Goal: Task Accomplishment & Management: Manage account settings

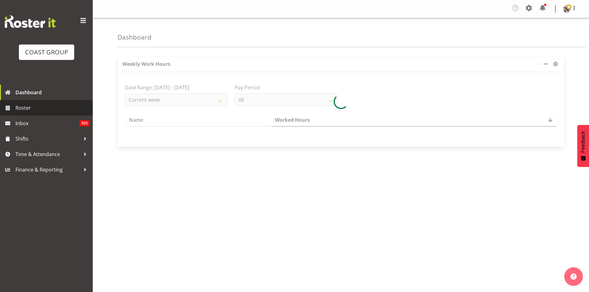
click at [30, 113] on link "Roster" at bounding box center [46, 107] width 93 height 15
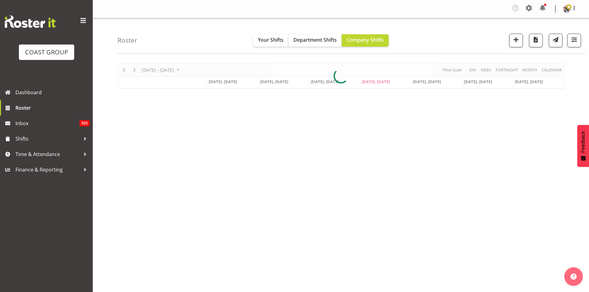
click at [81, 21] on span at bounding box center [83, 21] width 10 height 10
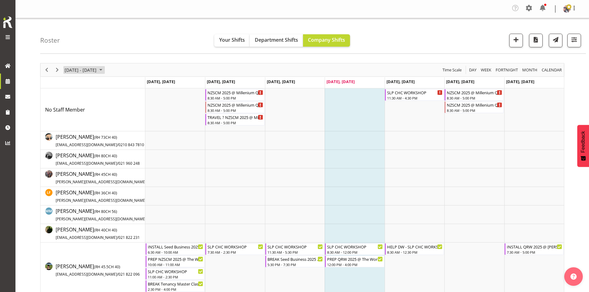
click at [97, 70] on span "August 25 - 31, 2025" at bounding box center [80, 70] width 33 height 8
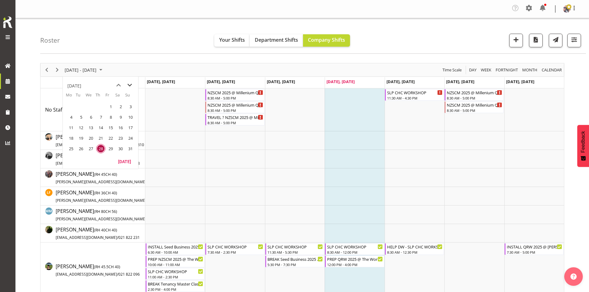
click at [131, 88] on span "next month" at bounding box center [129, 85] width 11 height 11
click at [130, 126] on span "19" at bounding box center [130, 127] width 9 height 9
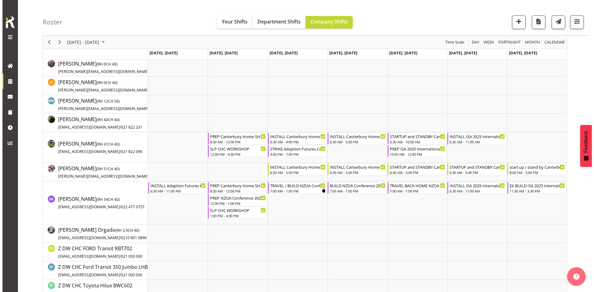
scroll to position [124, 0]
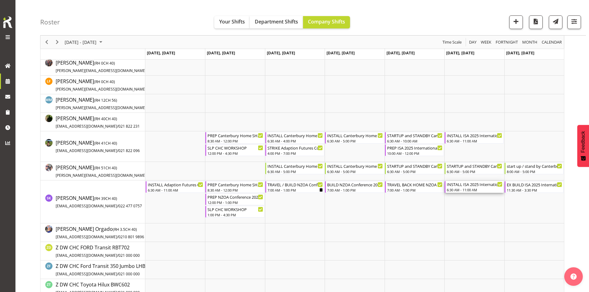
click at [463, 185] on div "INSTALL ISA 2025 International Conference 25 @ Te Pae on site @ 0700" at bounding box center [475, 184] width 56 height 6
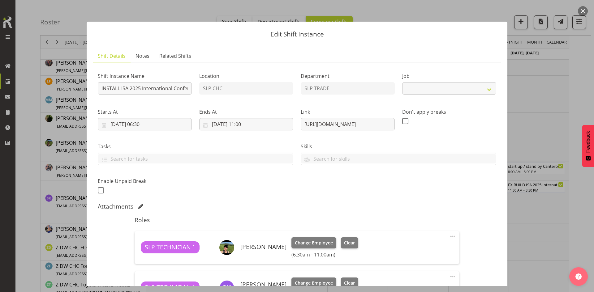
select select "10233"
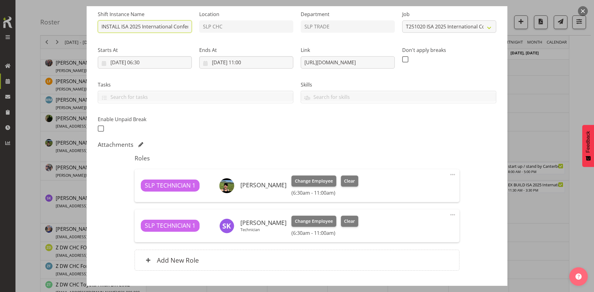
click at [171, 24] on input "INSTALL ISA 2025 International Conference 25 @ Te Pae on site @ 0700" at bounding box center [145, 26] width 94 height 12
click at [580, 11] on button "button" at bounding box center [582, 11] width 10 height 10
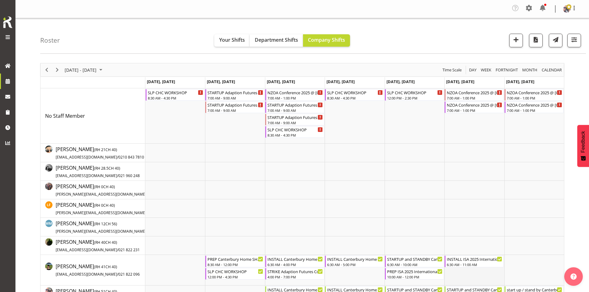
scroll to position [62, 0]
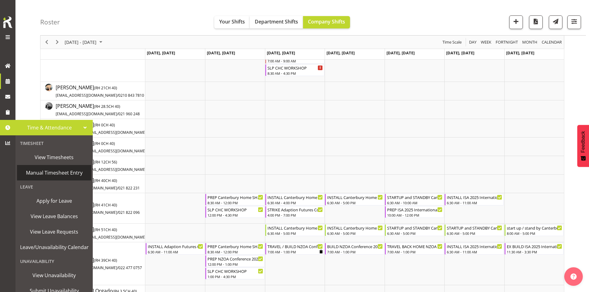
click at [60, 171] on span "Manual Timesheet Entry" at bounding box center [54, 172] width 68 height 9
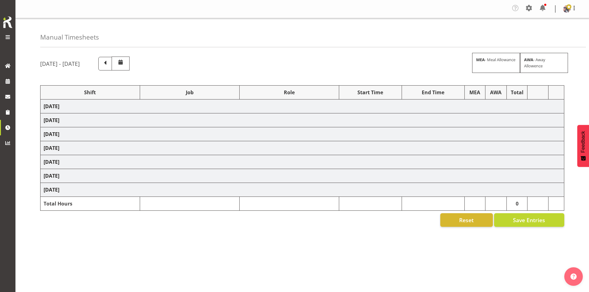
select select "1798"
select select "15"
select select "66167"
select select "9154"
select select "73746"
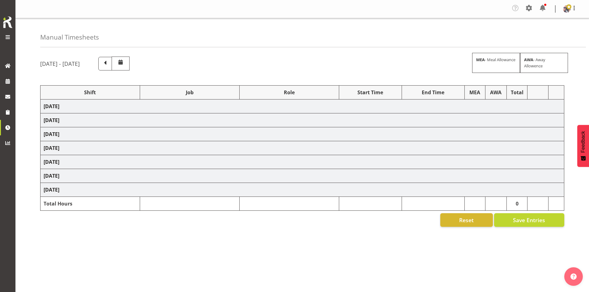
select select "9869"
select select "66167"
select select "9154"
select select "66167"
select select "9154"
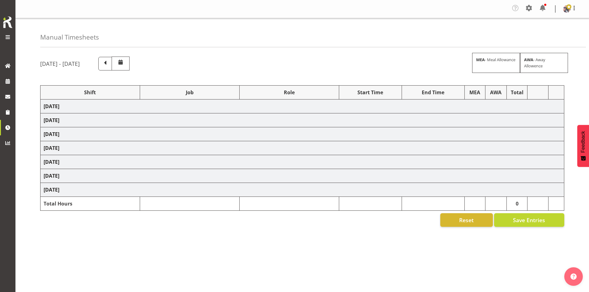
select select "66167"
select select "9154"
select select "73746"
select select "9869"
select select "73746"
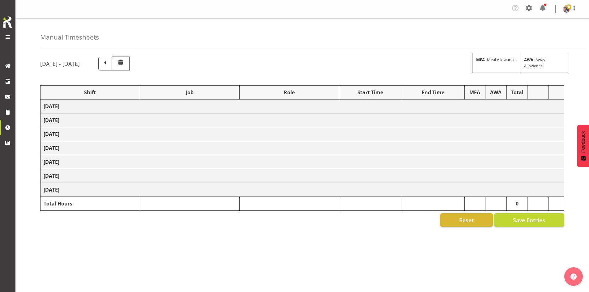
select select "9869"
select select "66167"
select select "9154"
select select "73746"
select select "9869"
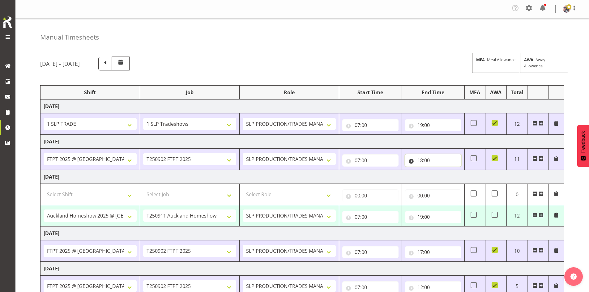
click at [435, 158] on input "18:00" at bounding box center [433, 160] width 56 height 12
click at [448, 180] on select "00 01 02 03 04 05 06 07 08 09 10 11 12 13 14 15 16 17 18 19 20 21 22 23" at bounding box center [447, 176] width 14 height 12
select select "21"
click at [440, 170] on select "00 01 02 03 04 05 06 07 08 09 10 11 12 13 14 15 16 17 18 19 20 21 22 23" at bounding box center [447, 176] width 14 height 12
type input "21:00"
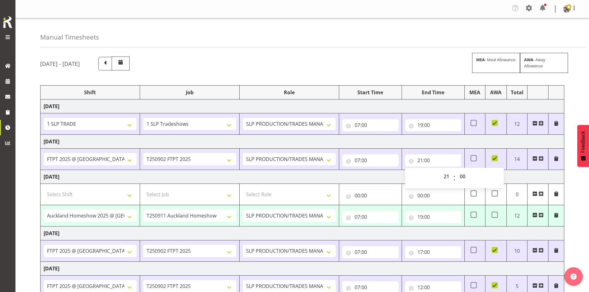
click at [420, 143] on td "[DATE]" at bounding box center [302, 142] width 524 height 14
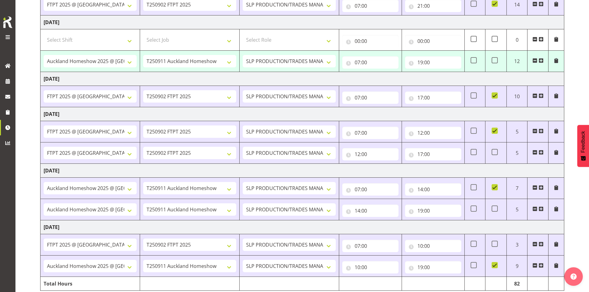
scroll to position [179, 0]
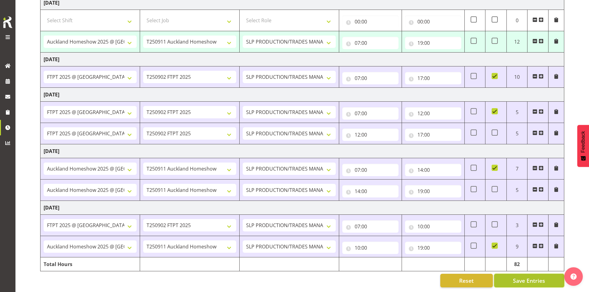
click at [545, 277] on span "Save Entries" at bounding box center [529, 281] width 32 height 8
select select "73746"
select select "9869"
type input "07:00"
type input "19:00"
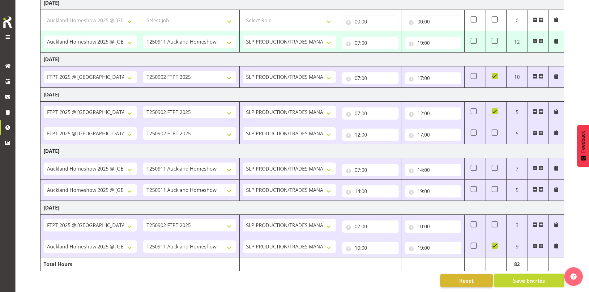
type input "09:00"
type input "20:00"
type input "14:00"
type input "02:00"
checkbox input "false"
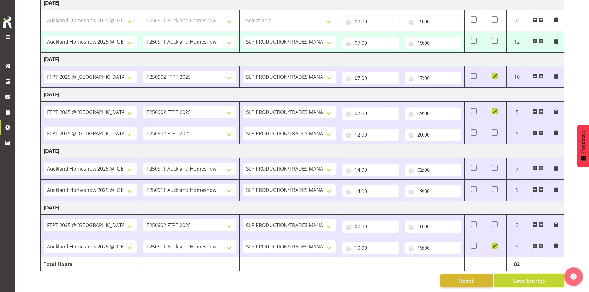
select select "66167"
select select "9154"
select select "66167"
select select "9154"
select select "66167"
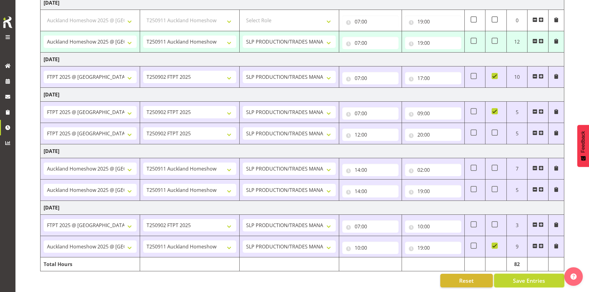
select select "9154"
select select "73746"
select select "9869"
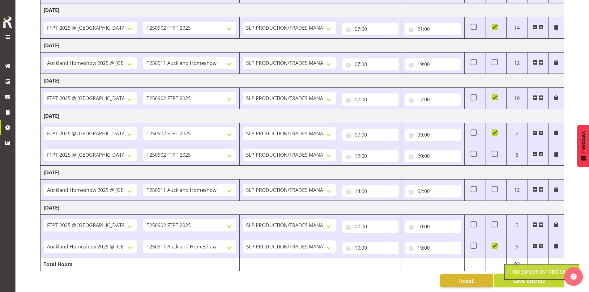
scroll to position [136, 0]
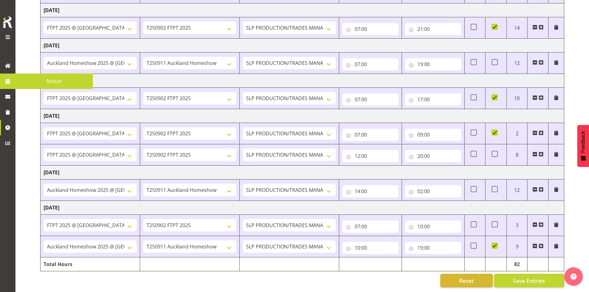
click at [5, 87] on link at bounding box center [7, 81] width 15 height 15
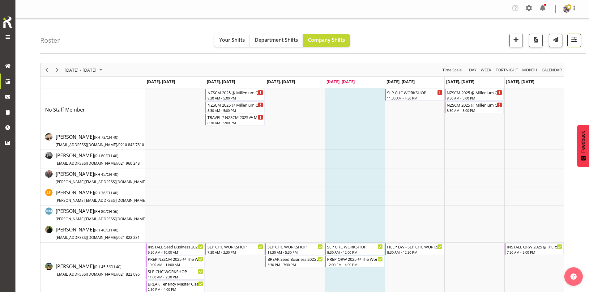
click at [572, 44] on span "button" at bounding box center [574, 40] width 8 height 8
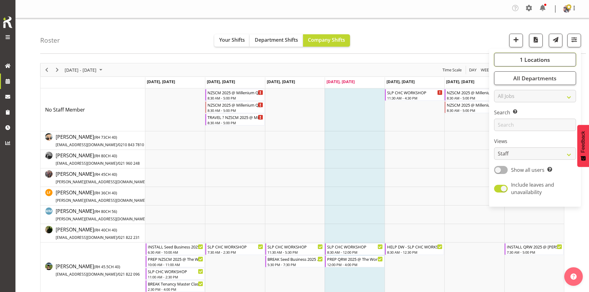
click at [544, 65] on button "1 Locations" at bounding box center [535, 60] width 82 height 14
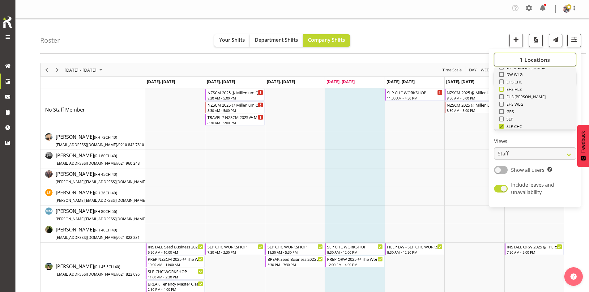
scroll to position [62, 0]
click at [511, 111] on span "SLP" at bounding box center [509, 109] width 10 height 5
click at [503, 111] on input "SLP" at bounding box center [501, 110] width 4 height 4
checkbox input "true"
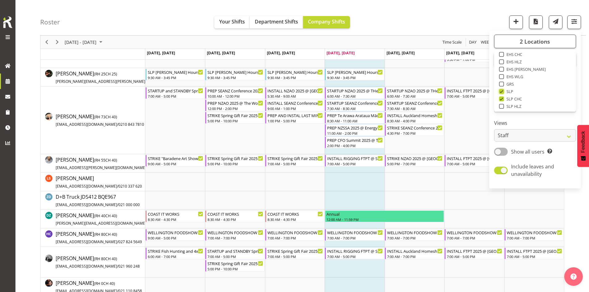
scroll to position [124, 0]
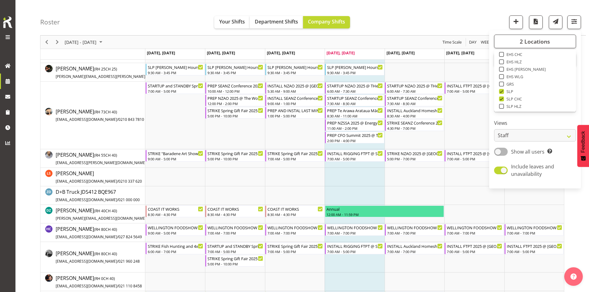
click at [461, 13] on div "Roster Your Shifts Department Shifts Company Shifts 2 Locations Clear CARLTON E…" at bounding box center [313, 18] width 546 height 36
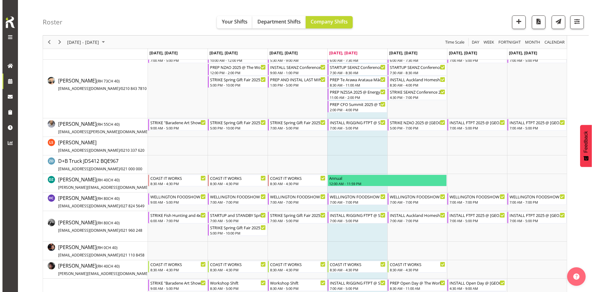
scroll to position [185, 0]
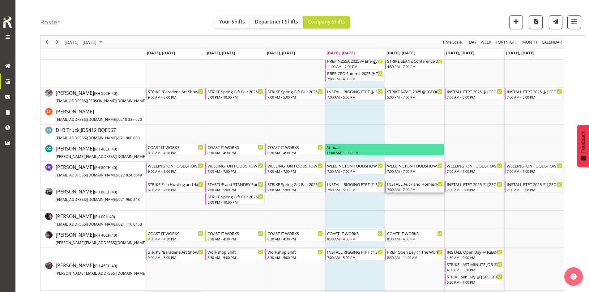
click at [410, 189] on div "7:00 AM - 7:00 PM" at bounding box center [415, 189] width 56 height 5
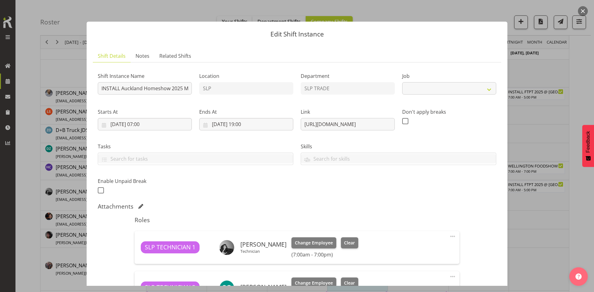
select select "9869"
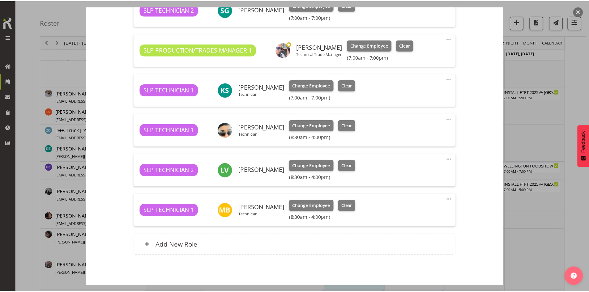
scroll to position [216, 0]
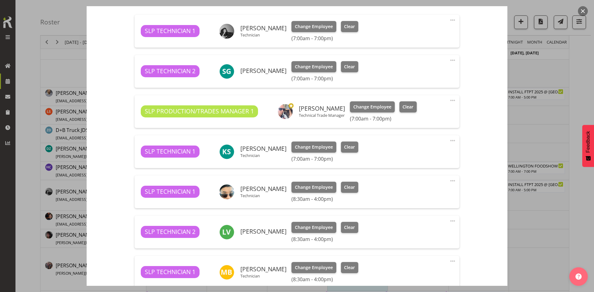
click at [582, 11] on button "button" at bounding box center [582, 11] width 10 height 10
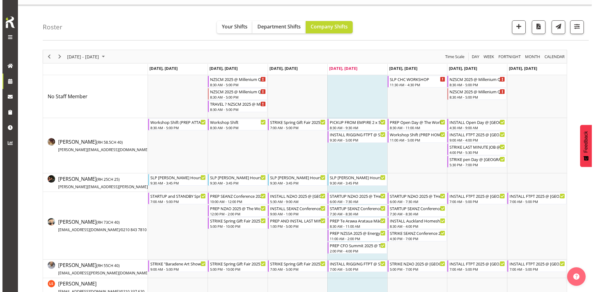
scroll to position [0, 0]
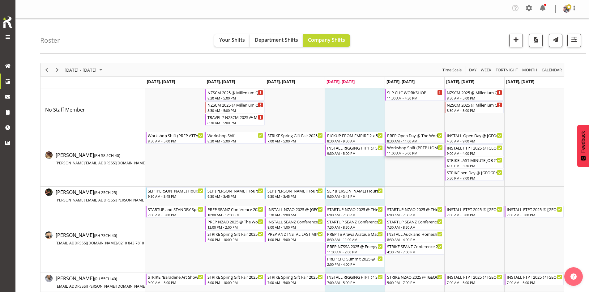
click at [423, 148] on div "Workshop Shift (PREP HOME SHOW AND DELIVER ATTACHED)" at bounding box center [415, 147] width 56 height 6
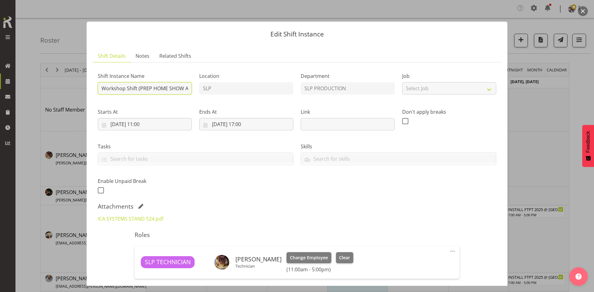
click at [184, 90] on input "Workshop Shift (PREP HOME SHOW AND DELIVER ATTACHED)" at bounding box center [145, 88] width 94 height 12
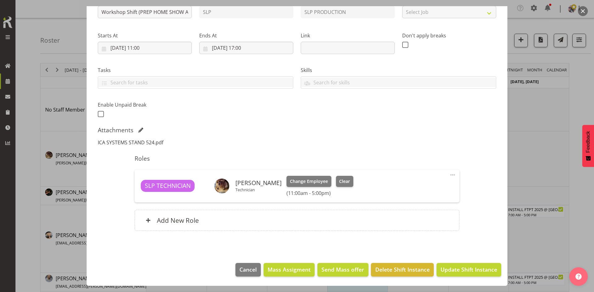
click at [137, 143] on link "ICA SYSTEMS STAND 524.pdf" at bounding box center [131, 142] width 66 height 7
click at [585, 10] on button "button" at bounding box center [582, 11] width 10 height 10
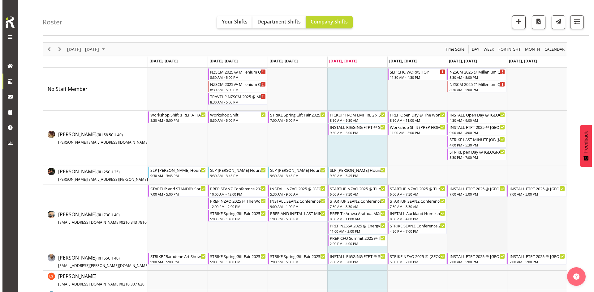
scroll to position [31, 0]
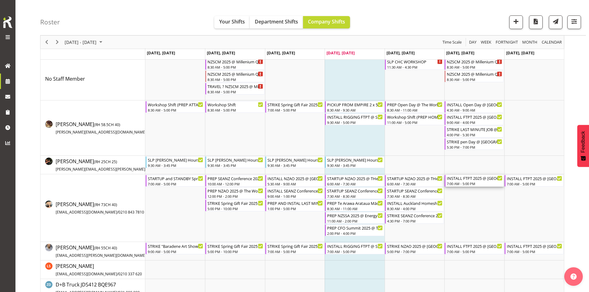
click at [471, 178] on div "INSTALL FTPT 2025 @ Auckland Showgrounds" at bounding box center [475, 178] width 56 height 6
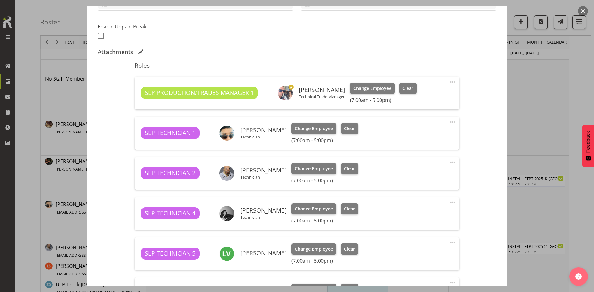
select select "9154"
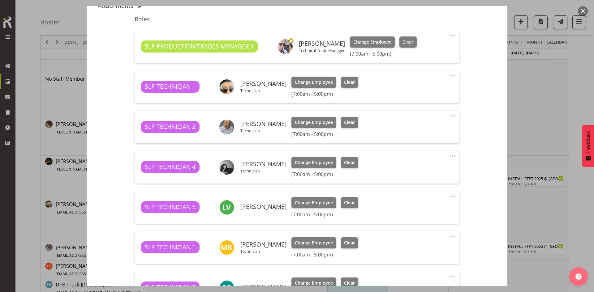
scroll to position [185, 0]
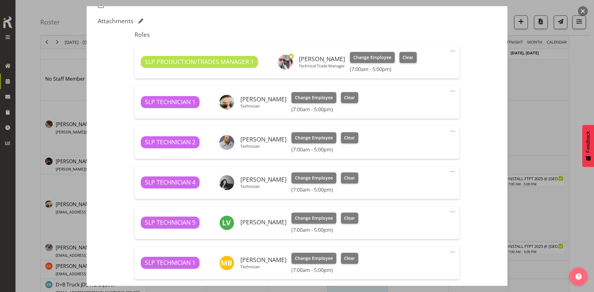
click at [580, 11] on button "button" at bounding box center [582, 11] width 10 height 10
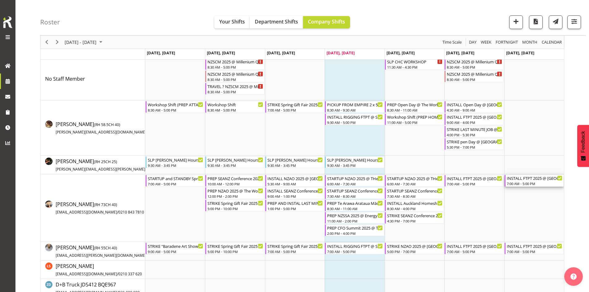
click at [528, 179] on div "INSTALL FTPT 2025 @ Auckland Showgrounds" at bounding box center [535, 178] width 56 height 6
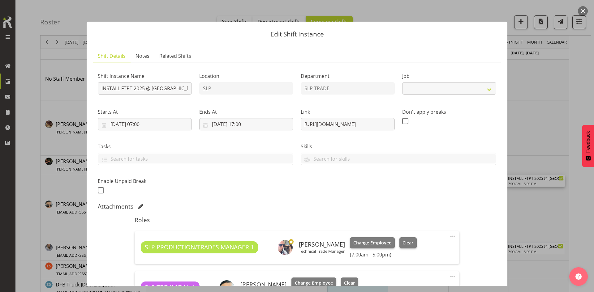
select select "9154"
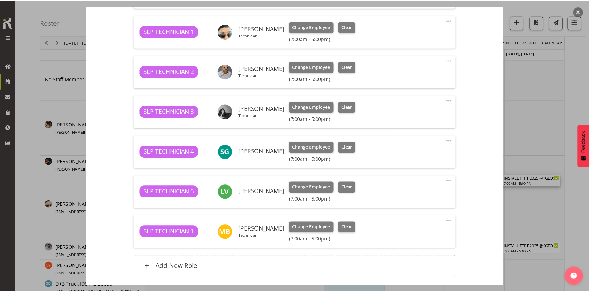
scroll to position [247, 0]
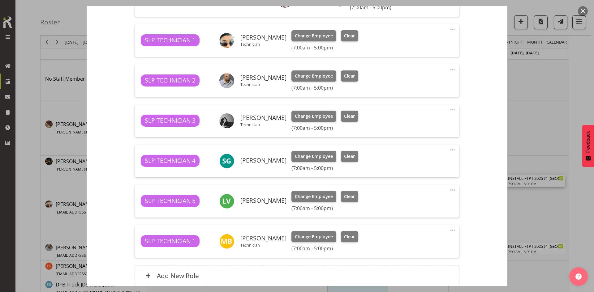
click at [588, 8] on div at bounding box center [297, 146] width 594 height 292
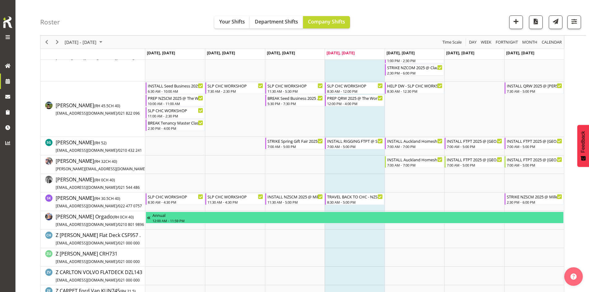
scroll to position [742, 0]
